Goal: Task Accomplishment & Management: Complete application form

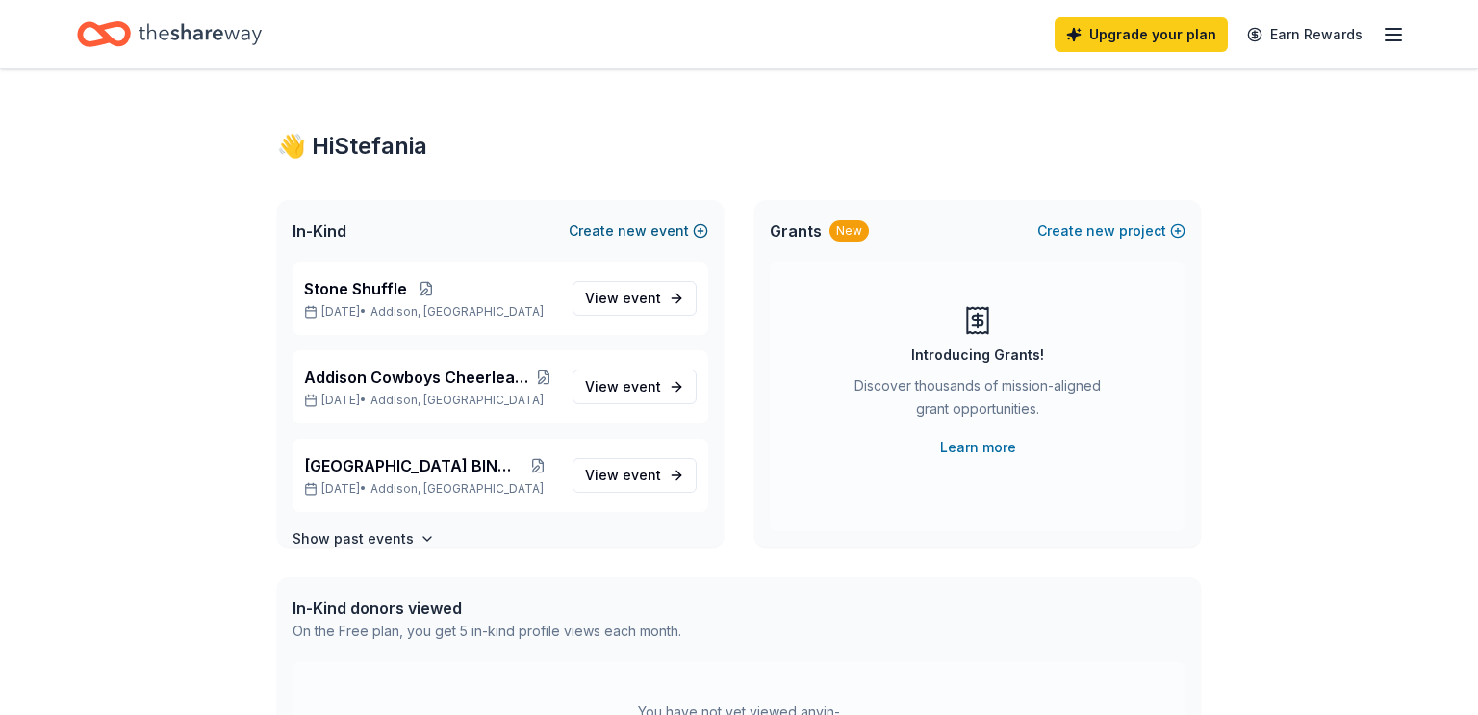
click at [651, 229] on button "Create new event" at bounding box center [639, 230] width 140 height 23
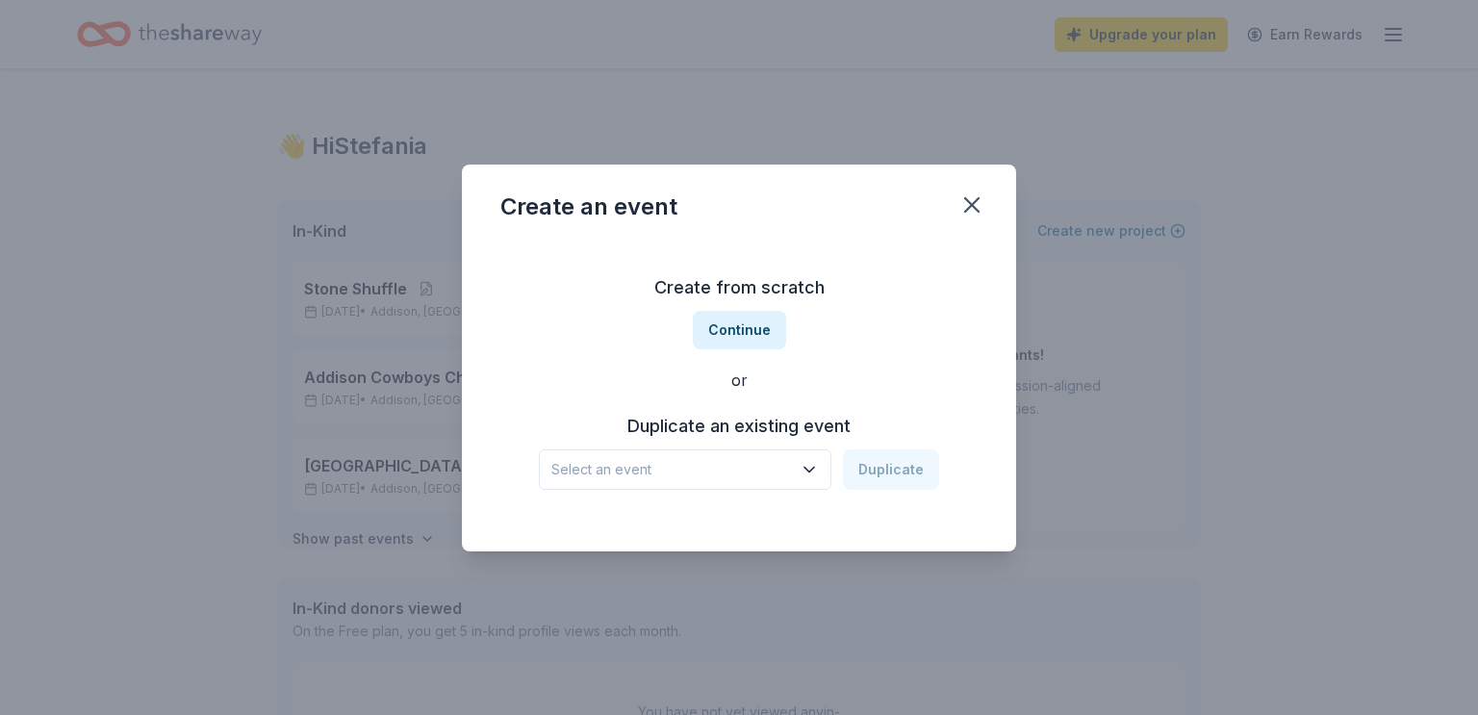
click at [736, 458] on span "Select an event" at bounding box center [671, 469] width 241 height 23
click at [713, 471] on span "Select an event" at bounding box center [671, 469] width 241 height 23
click at [749, 325] on button "Continue" at bounding box center [739, 330] width 93 height 38
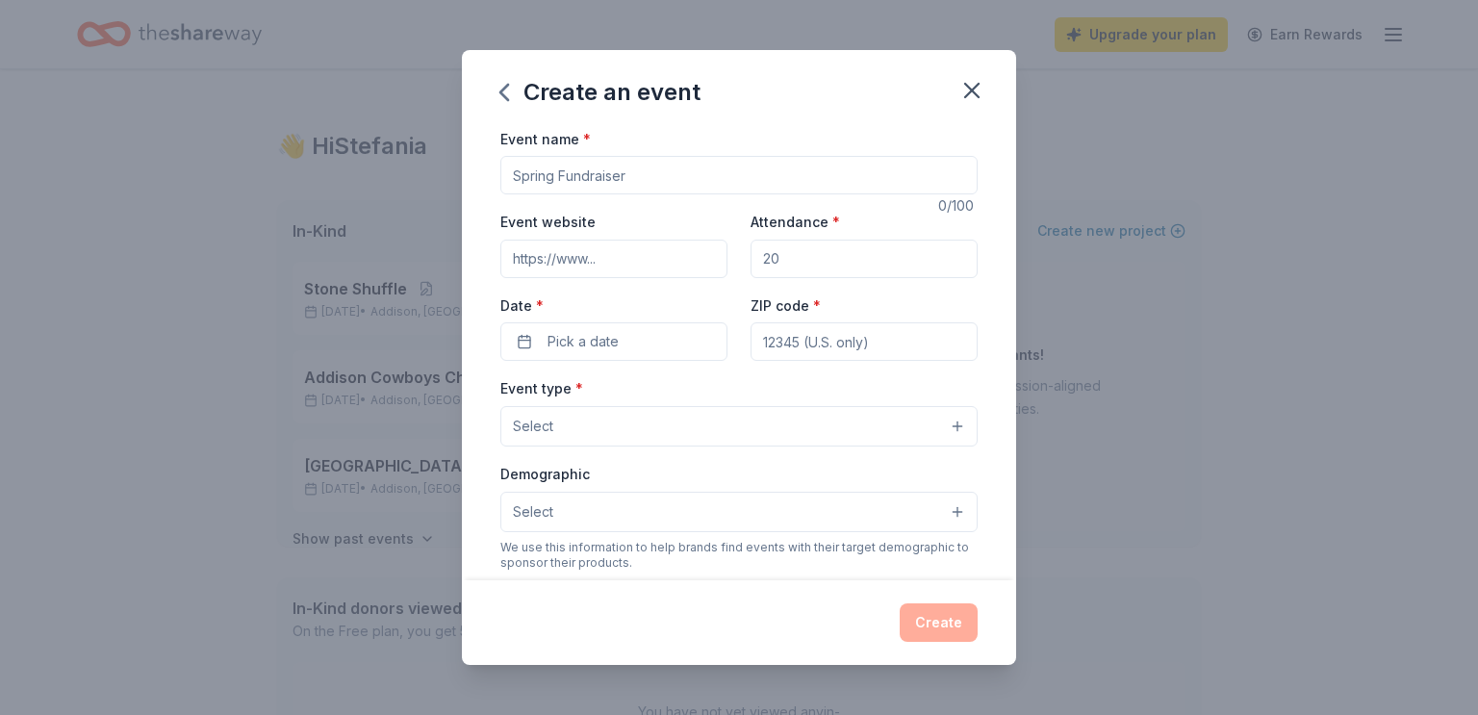
click at [684, 183] on input "Event name *" at bounding box center [738, 175] width 477 height 38
type input "Stone School Fall Fest"
click at [812, 263] on input "Attendance *" at bounding box center [864, 259] width 227 height 38
type input "100"
click at [656, 354] on button "Pick a date" at bounding box center [613, 341] width 227 height 38
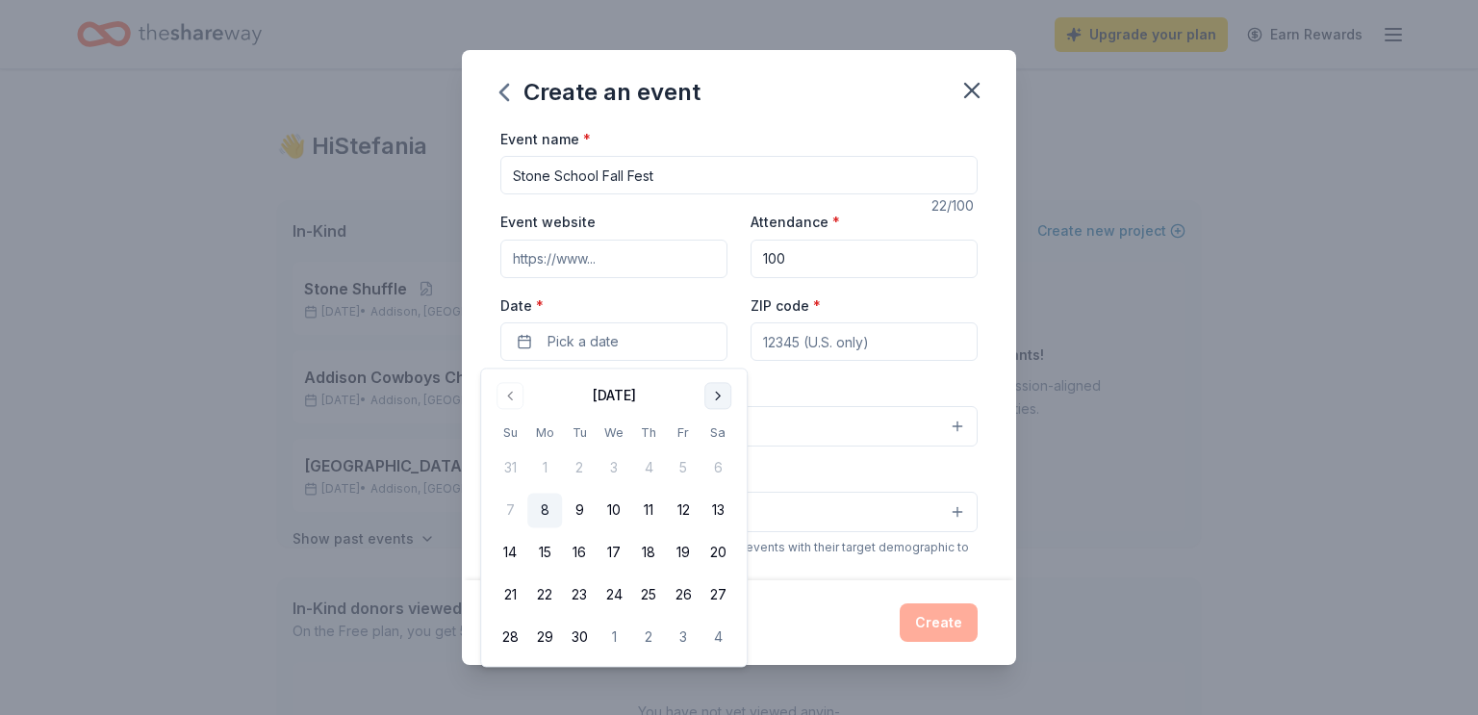
click at [706, 397] on button "Go to next month" at bounding box center [717, 395] width 27 height 27
click at [716, 511] on button "11" at bounding box center [718, 511] width 35 height 35
click at [875, 350] on input "ZIP code *" at bounding box center [864, 341] width 227 height 38
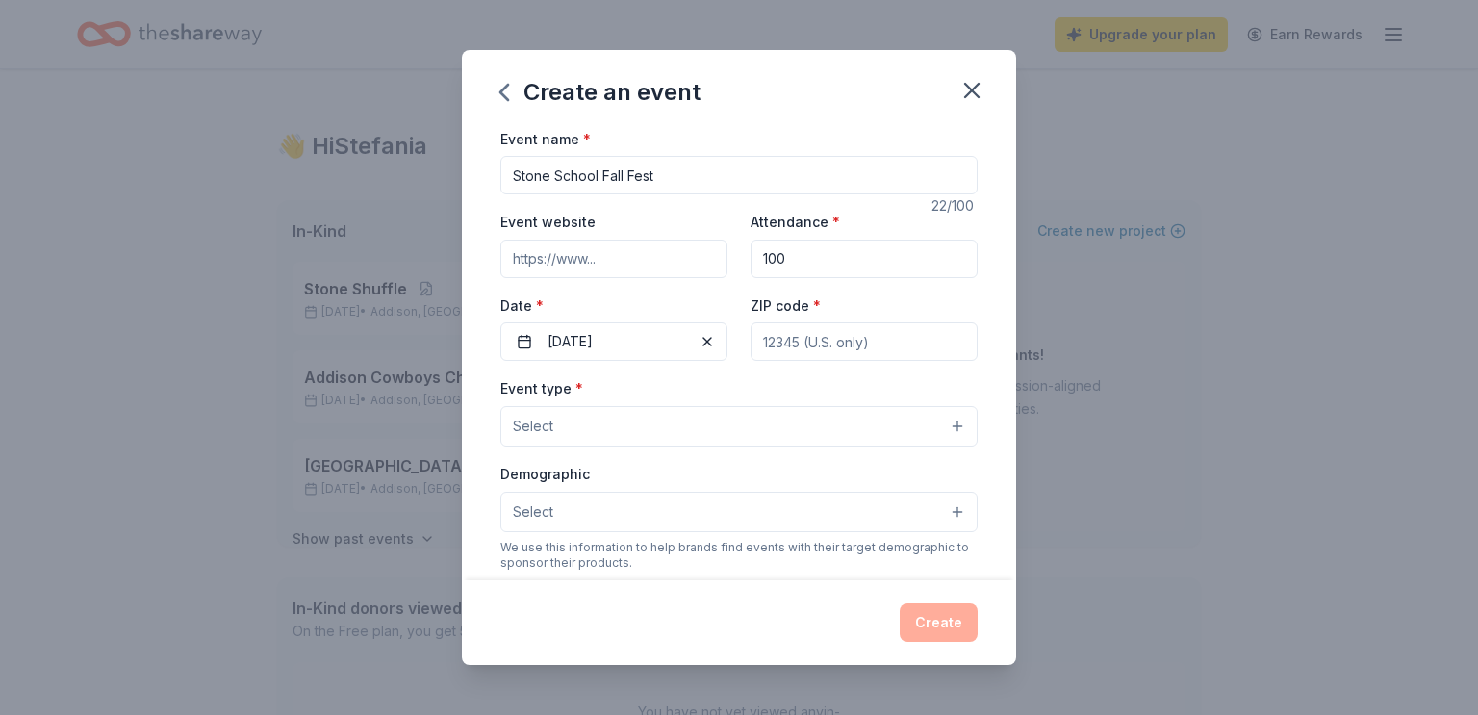
type input "60101"
type input "836 N. Cambridge Row"
click at [909, 431] on button "Select" at bounding box center [738, 426] width 477 height 40
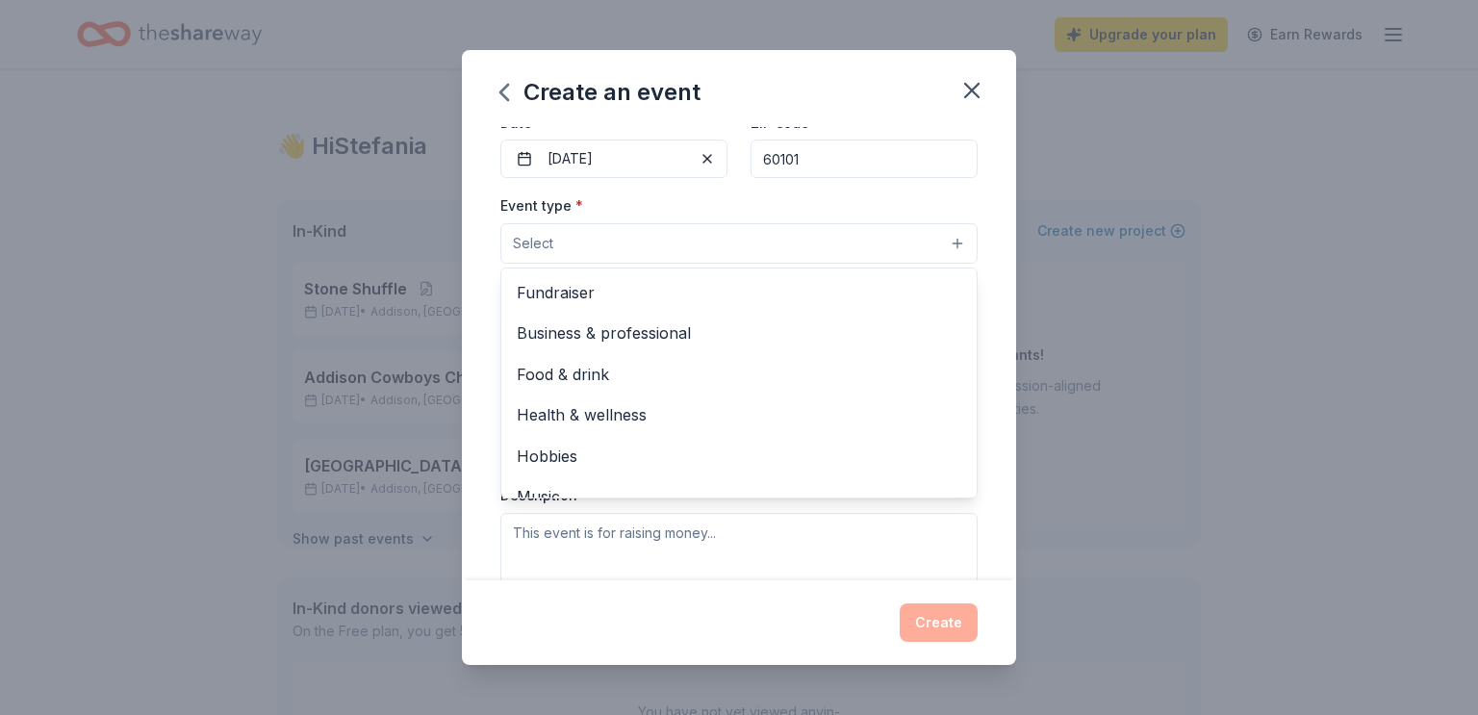
scroll to position [173, 0]
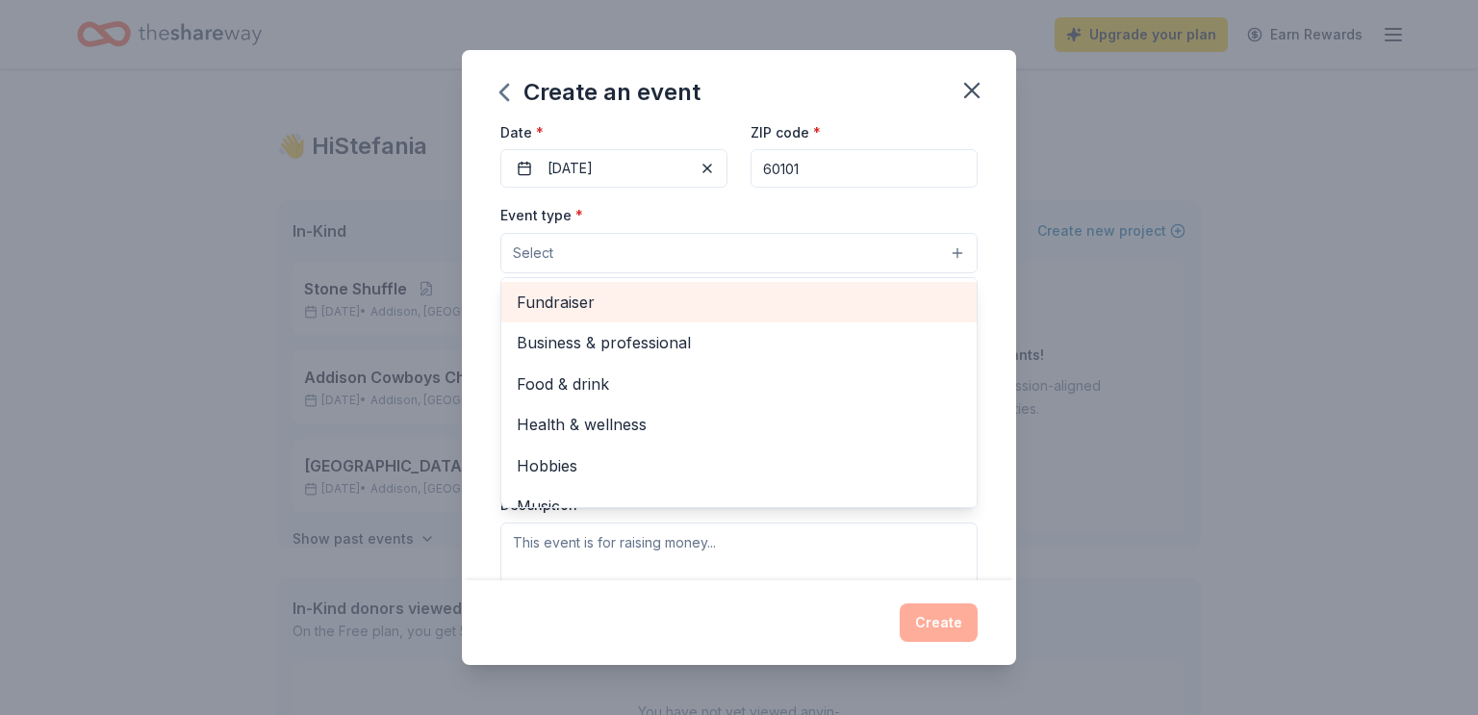
click at [848, 284] on div "Fundraiser" at bounding box center [738, 302] width 475 height 40
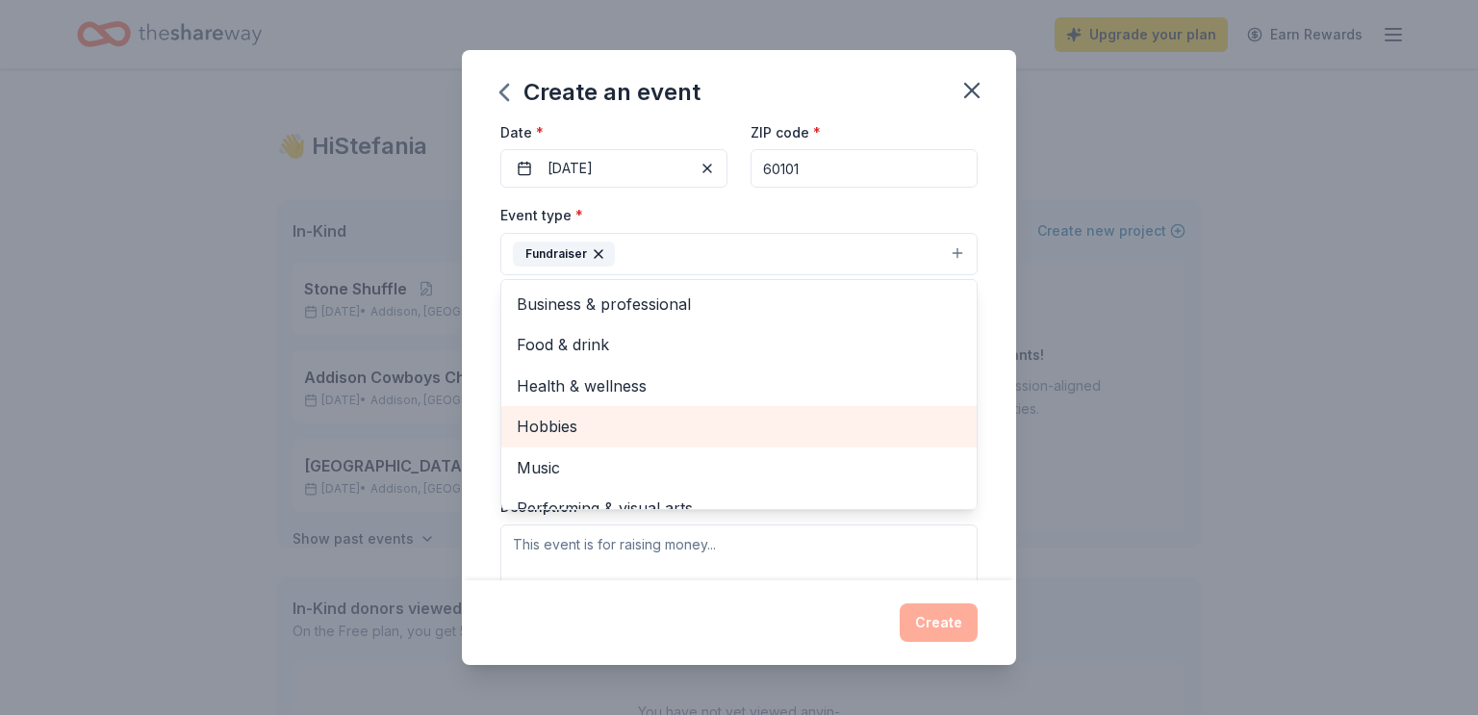
scroll to position [23, 0]
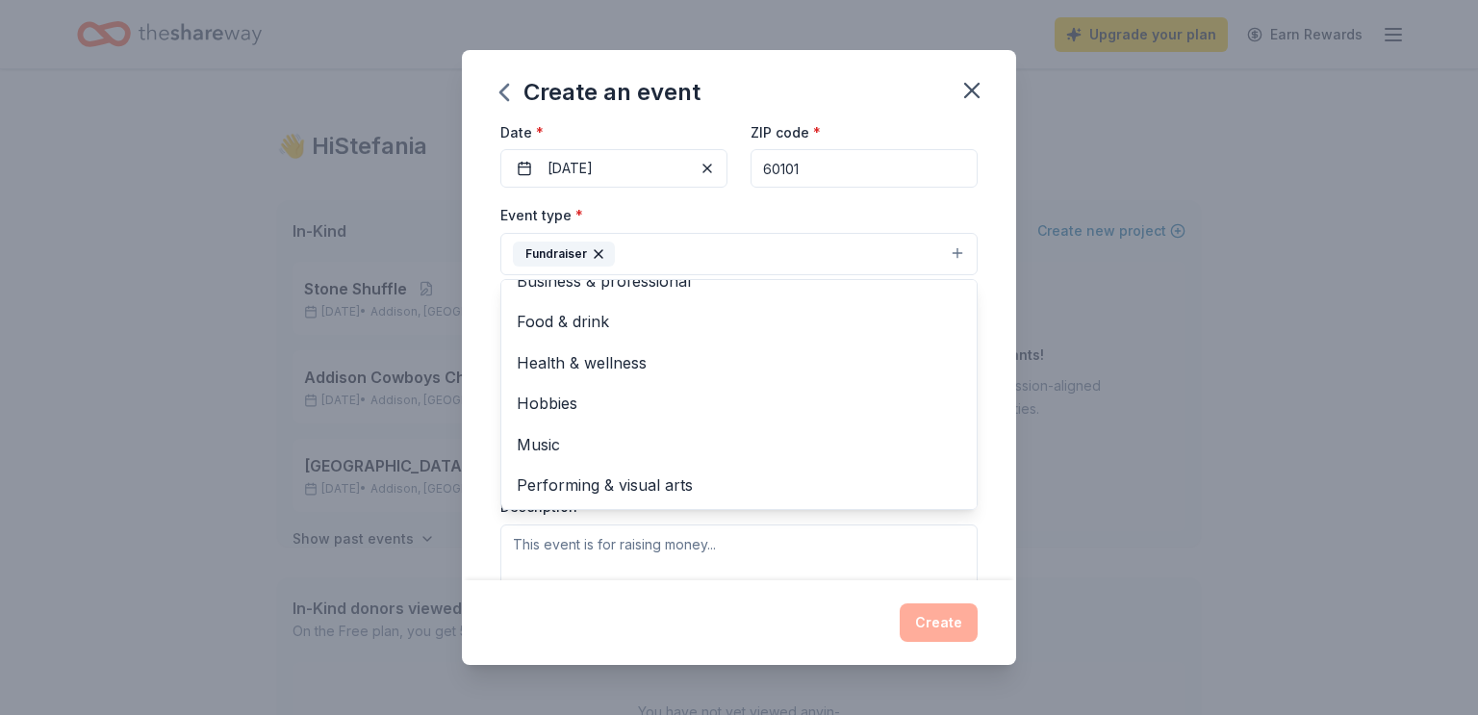
click at [722, 551] on div "Event type * Fundraiser Business & professional Food & drink Health & wellness …" at bounding box center [738, 406] width 477 height 407
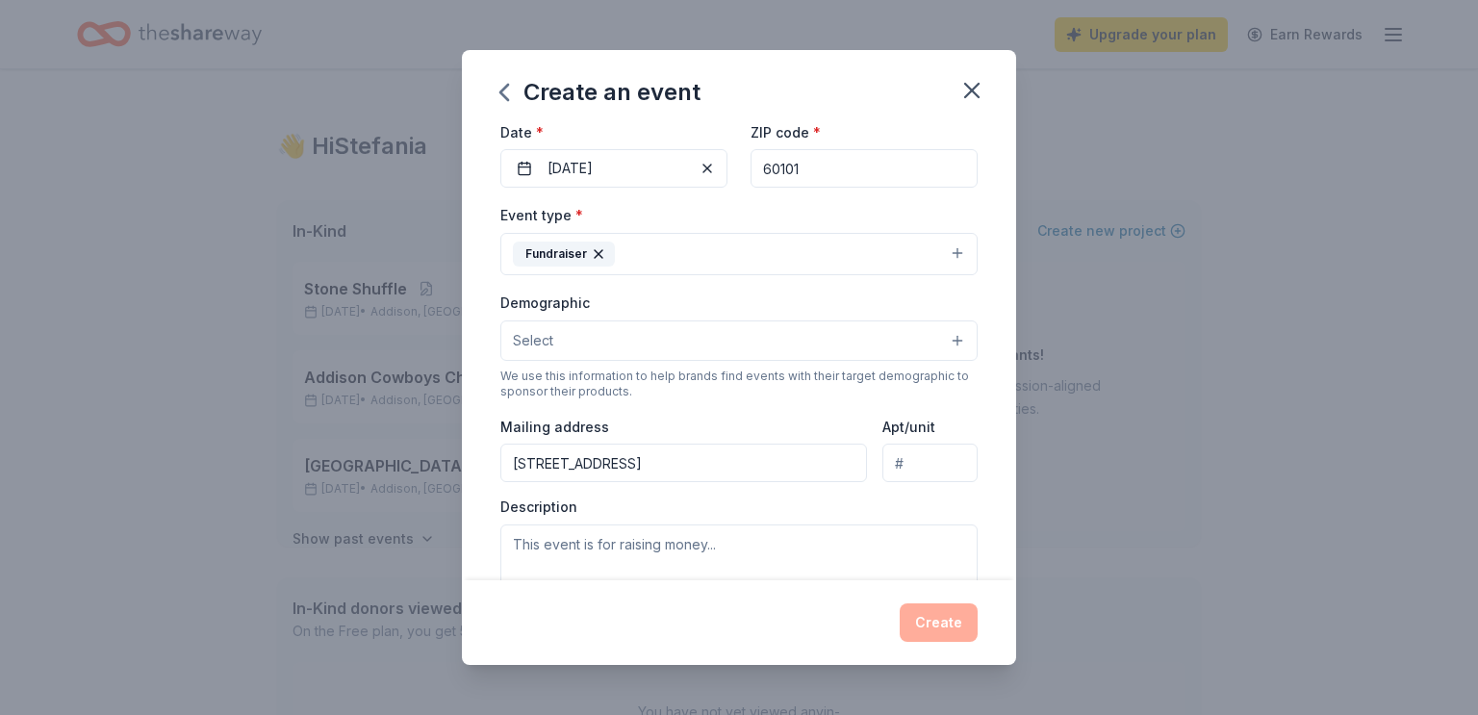
click at [757, 348] on button "Select" at bounding box center [738, 340] width 477 height 40
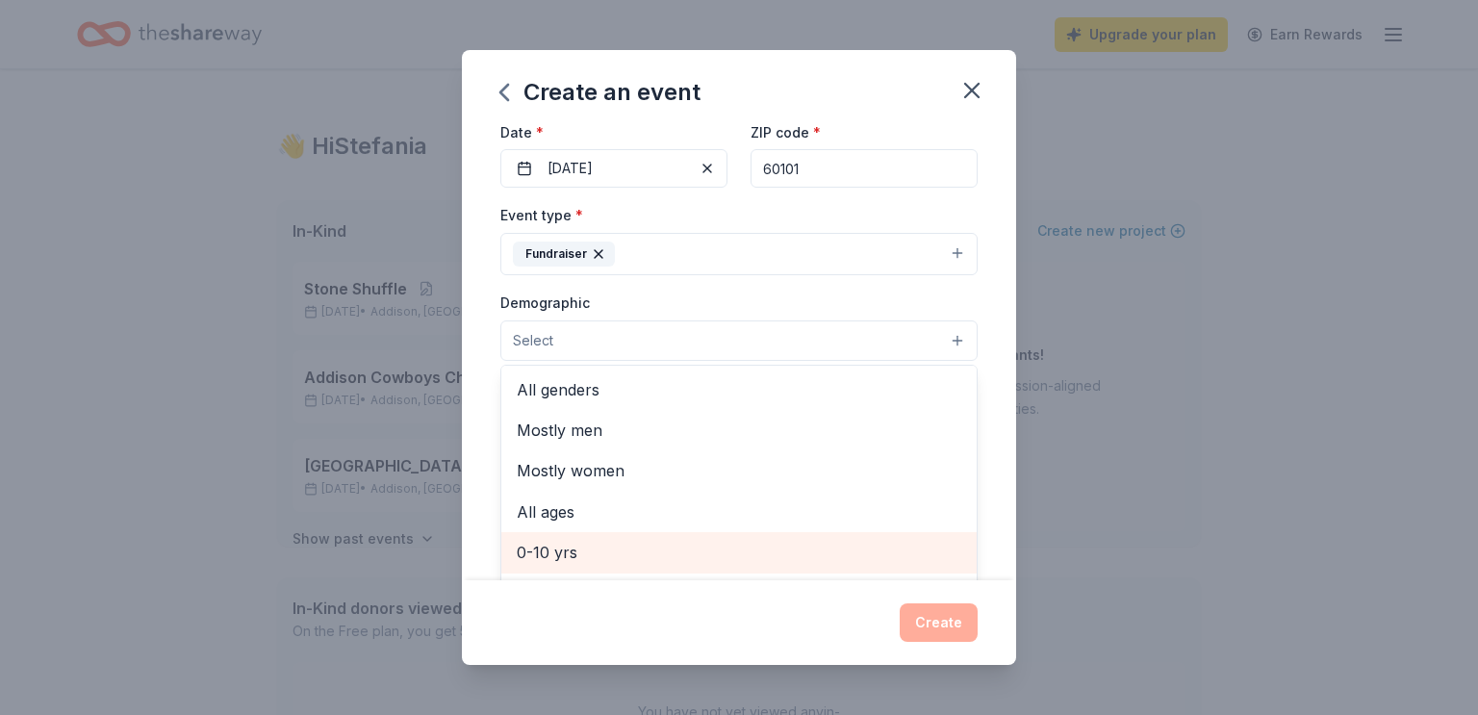
click at [735, 556] on span "0-10 yrs" at bounding box center [739, 552] width 445 height 25
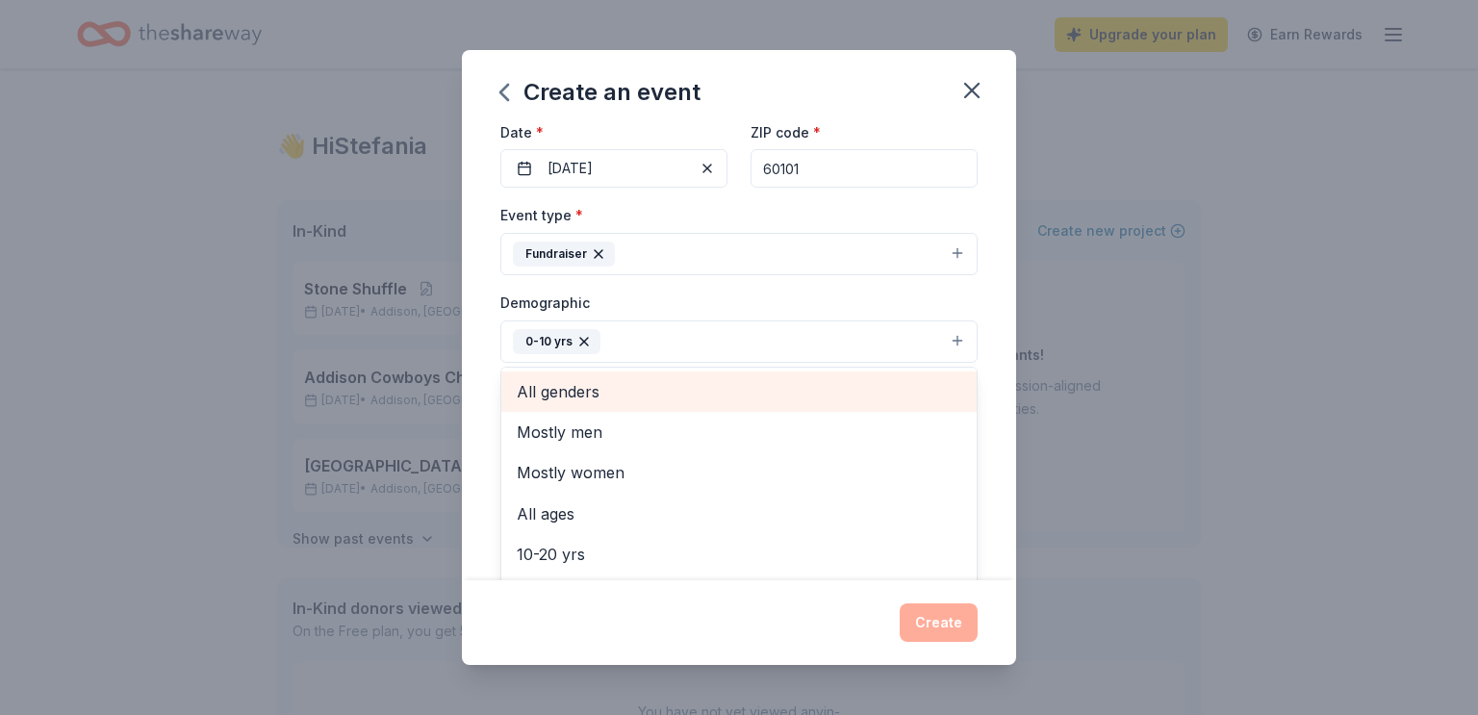
click at [720, 401] on span "All genders" at bounding box center [739, 391] width 445 height 25
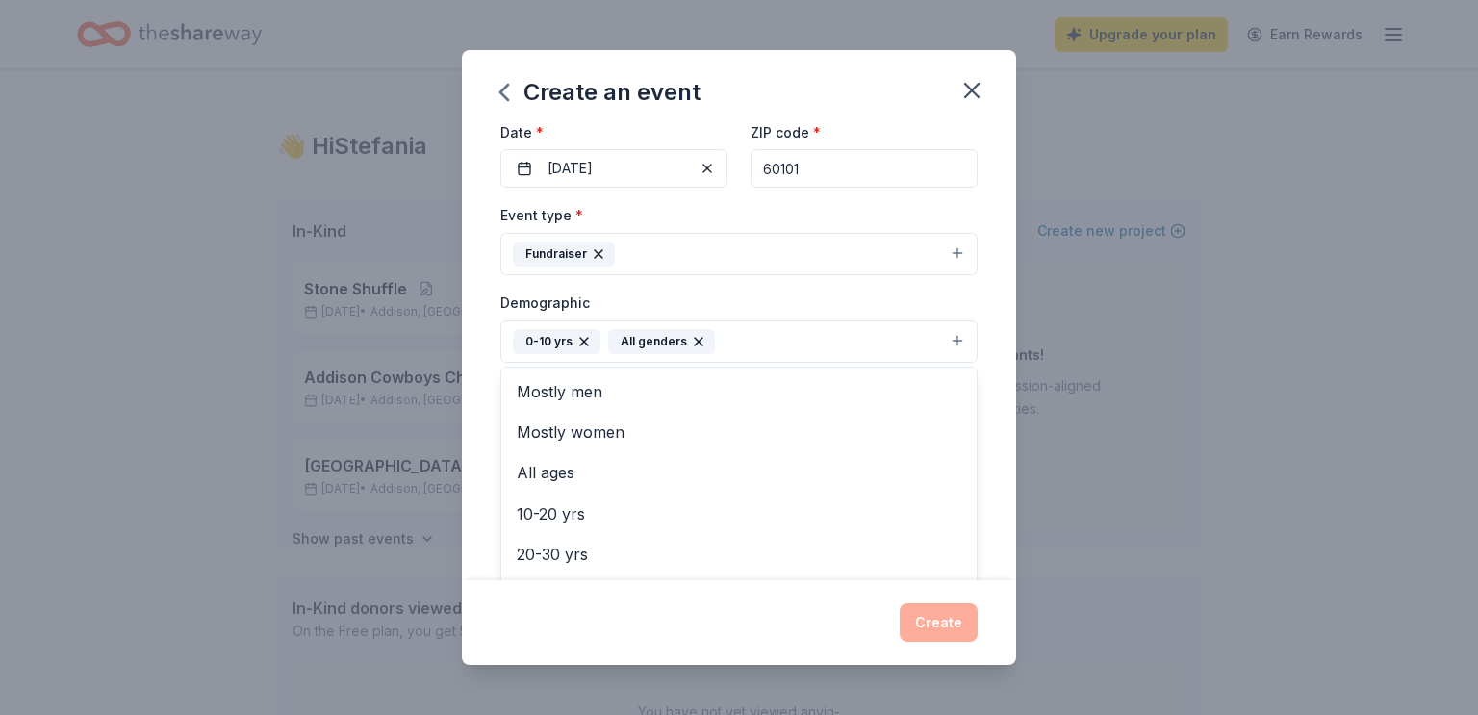
click at [994, 380] on div "Event name * Stone School Fall Fest 22 /100 Event website Attendance * 100 Date…" at bounding box center [739, 354] width 554 height 454
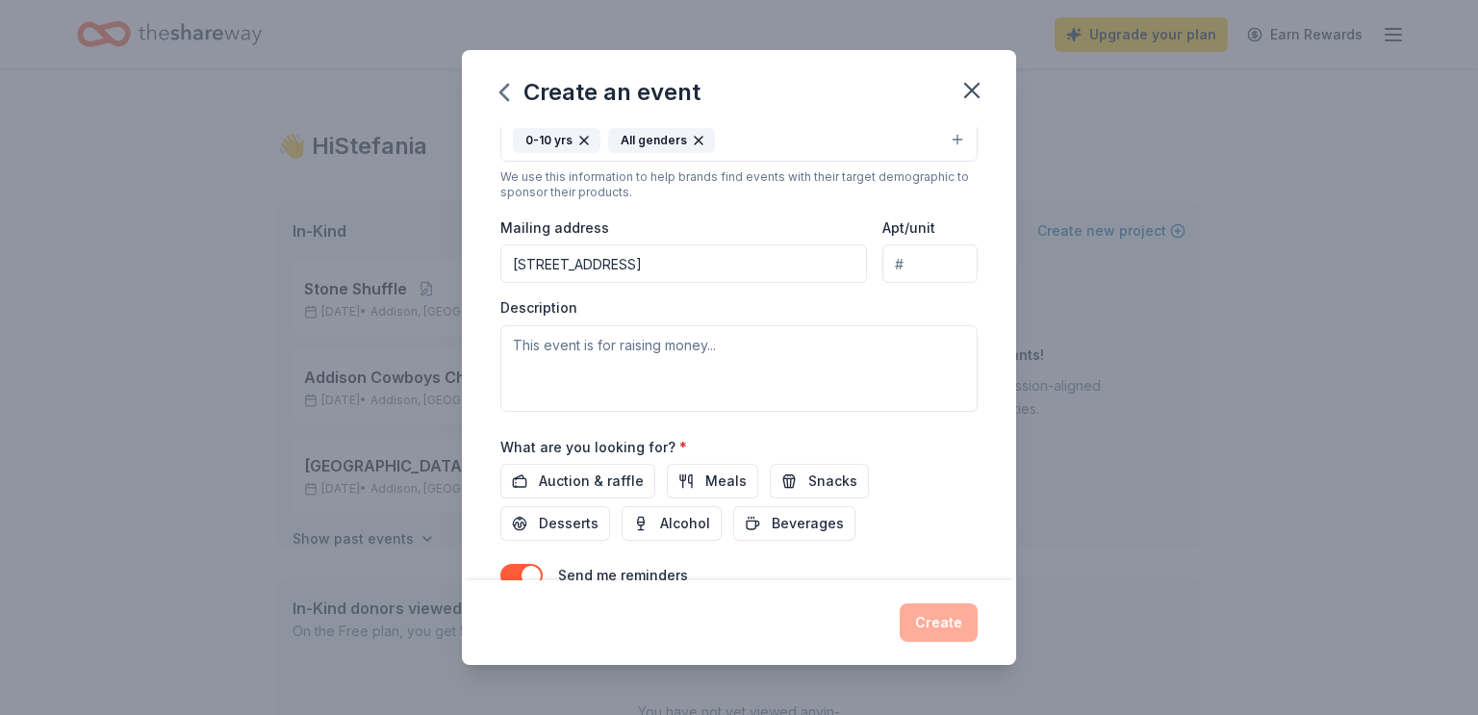
scroll to position [377, 0]
click at [581, 479] on span "Auction & raffle" at bounding box center [591, 478] width 105 height 23
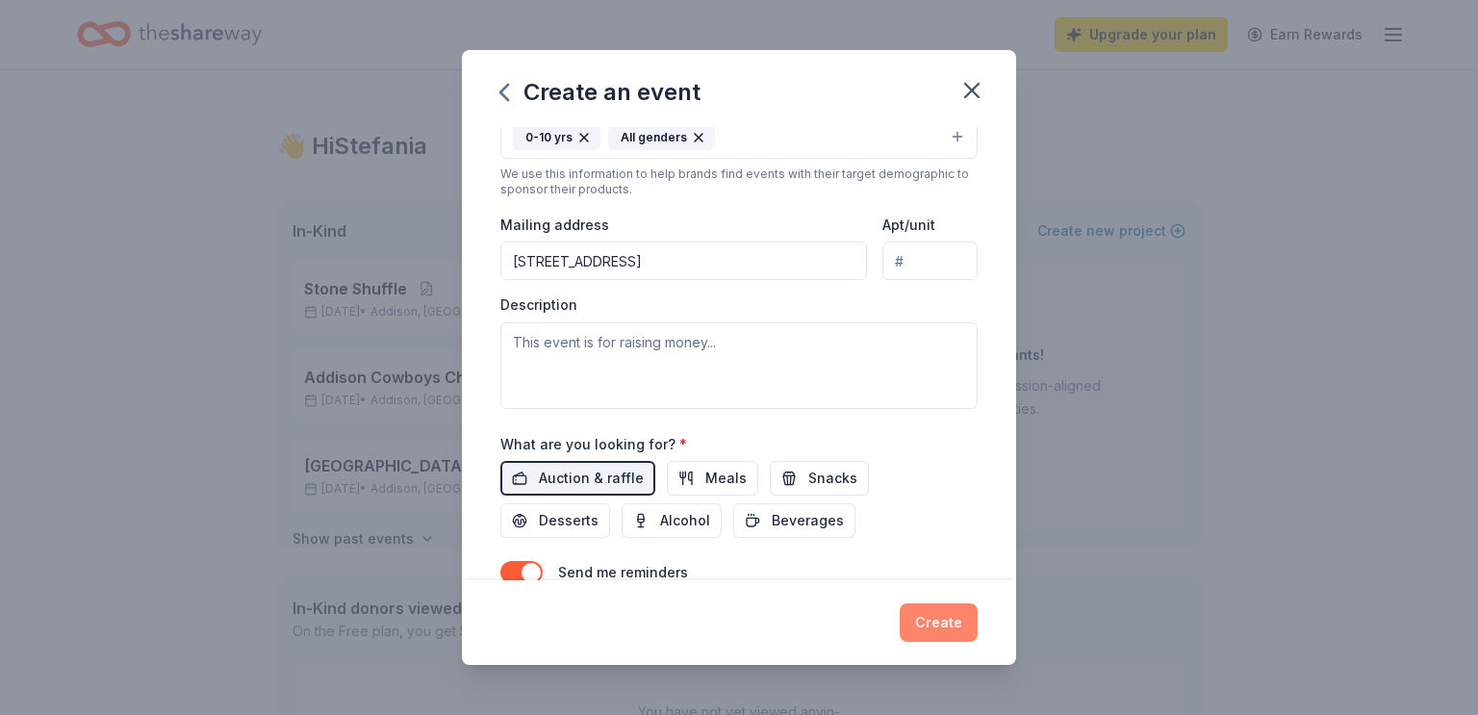
click at [952, 613] on button "Create" at bounding box center [939, 622] width 78 height 38
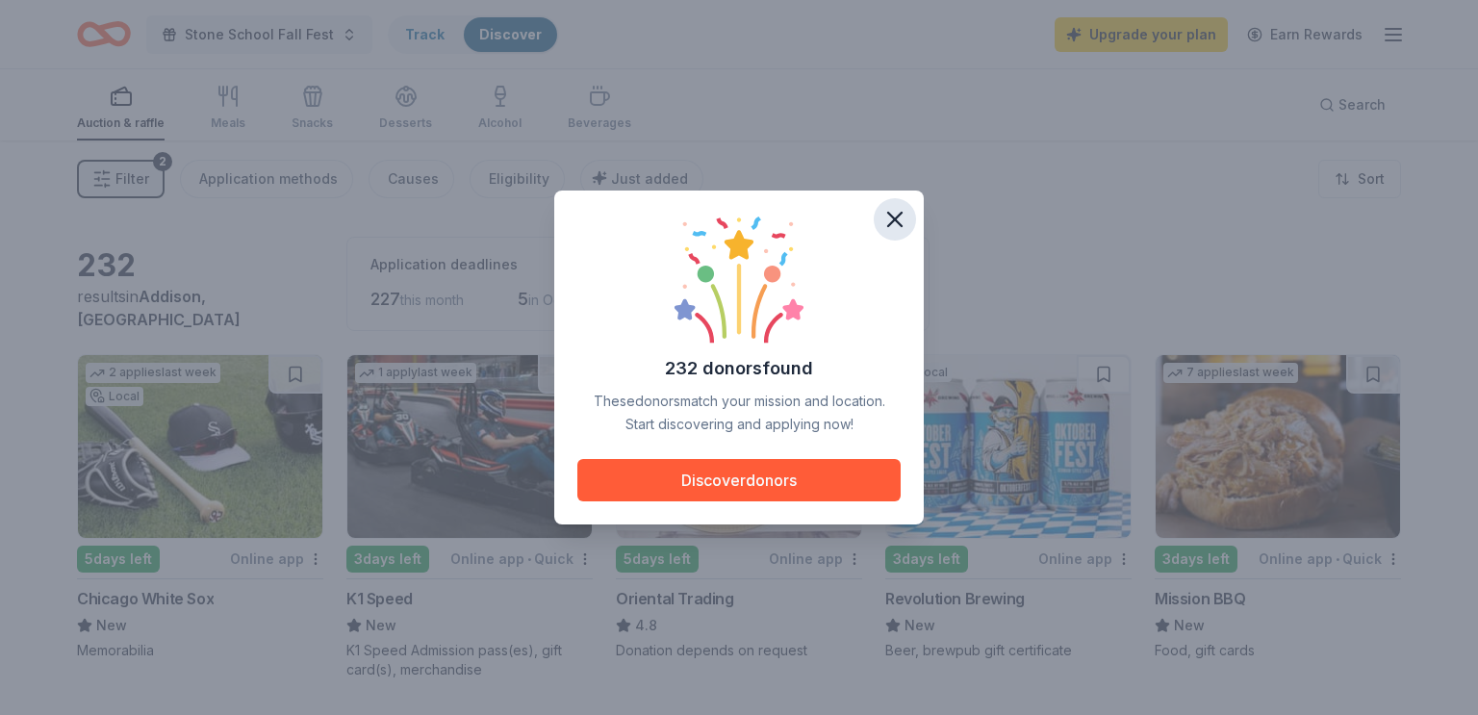
click at [910, 214] on button "button" at bounding box center [895, 219] width 42 height 42
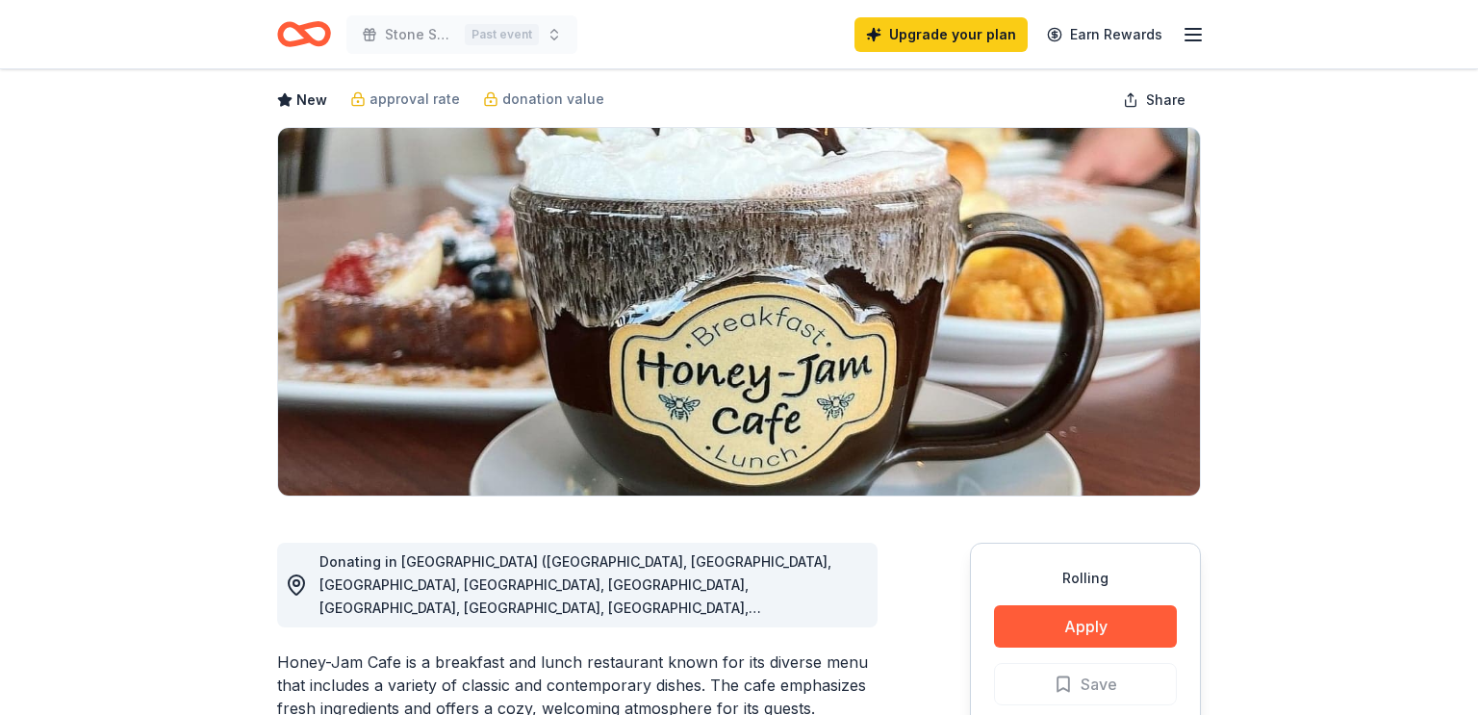
scroll to position [115, 0]
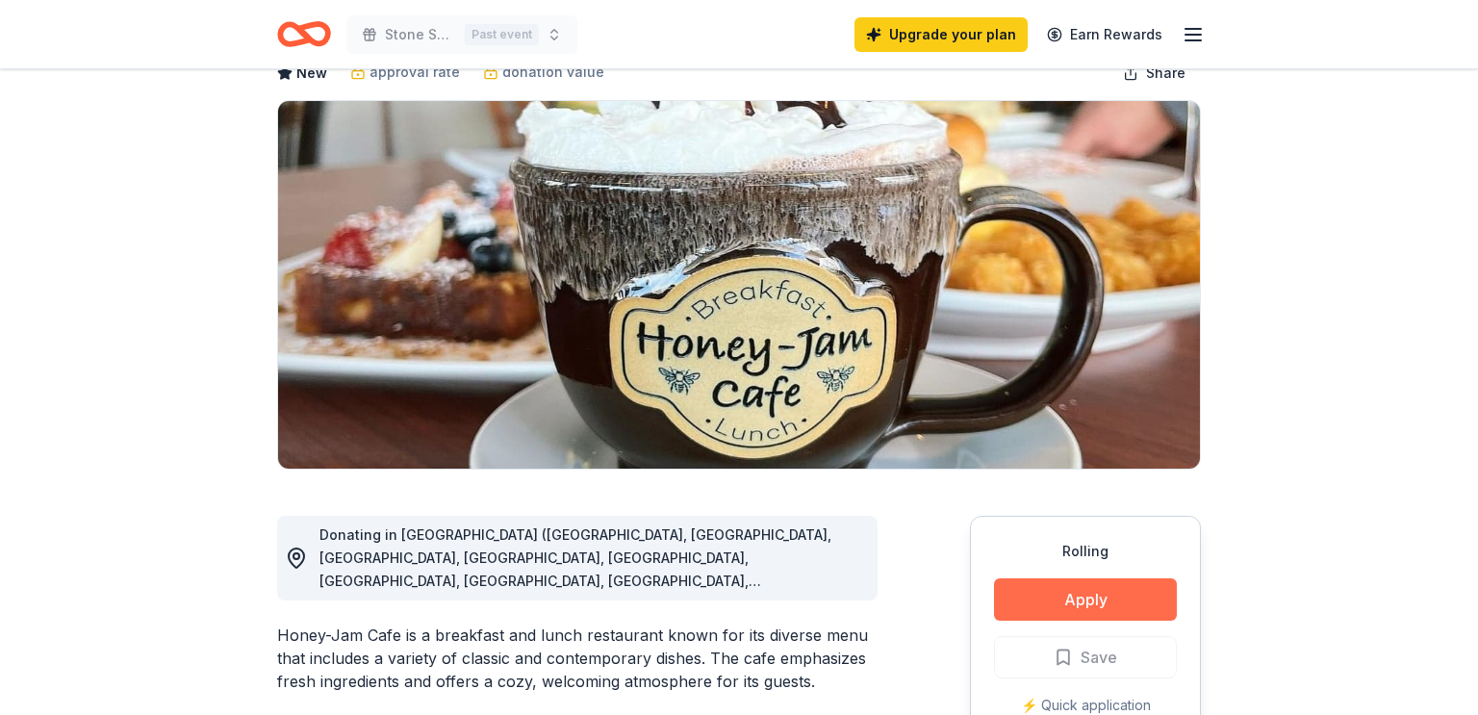
click at [1093, 608] on button "Apply" at bounding box center [1085, 599] width 183 height 42
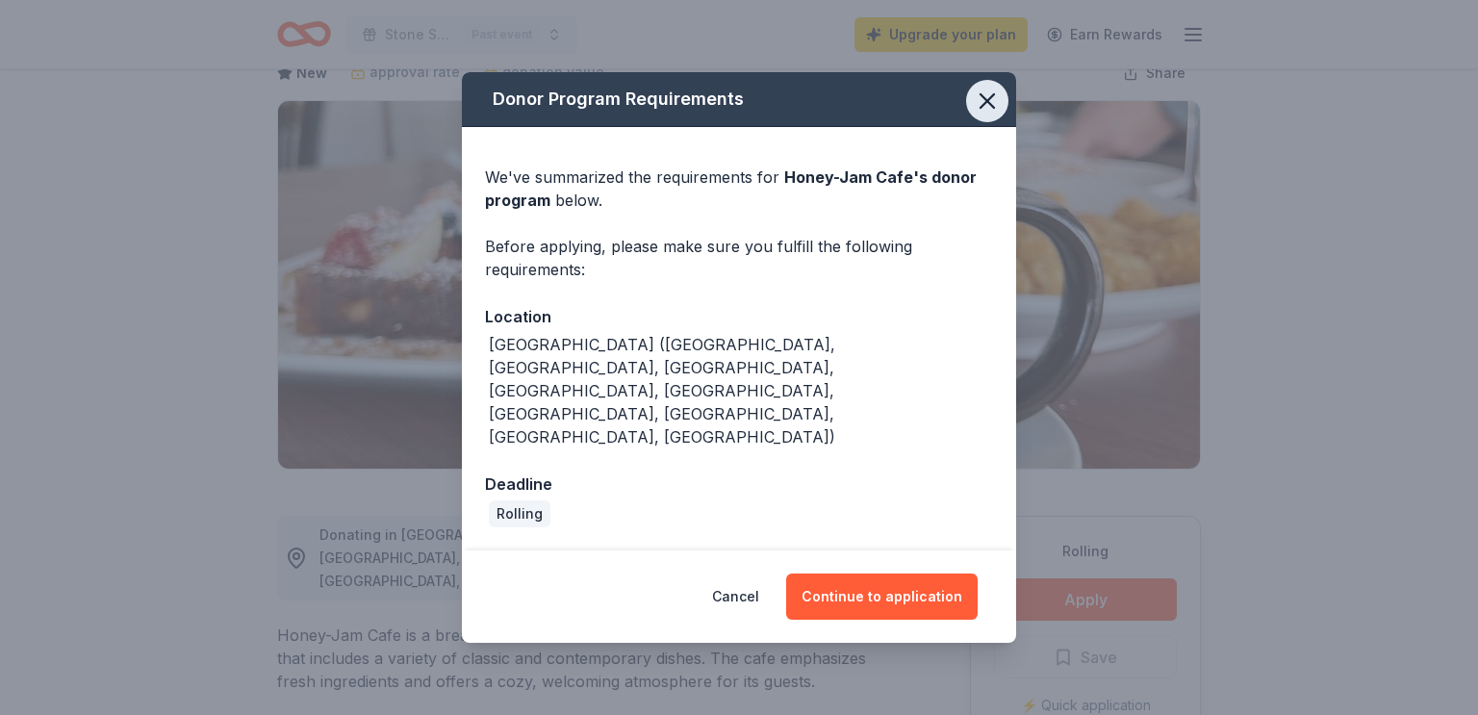
click at [992, 115] on icon "button" at bounding box center [987, 101] width 27 height 27
